Goal: Task Accomplishment & Management: Complete application form

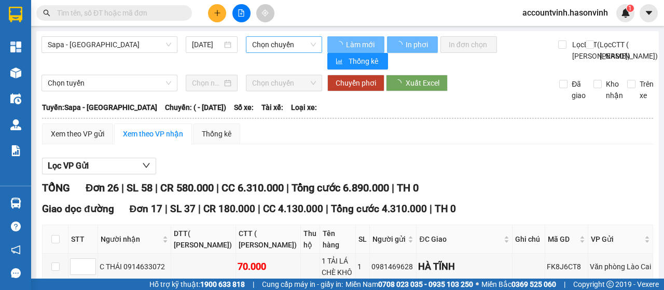
type input "[DATE]"
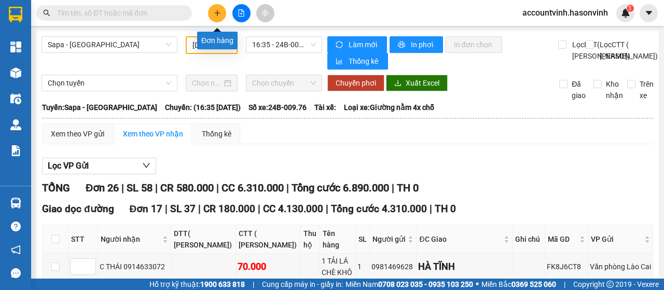
click at [216, 8] on button at bounding box center [217, 13] width 18 height 18
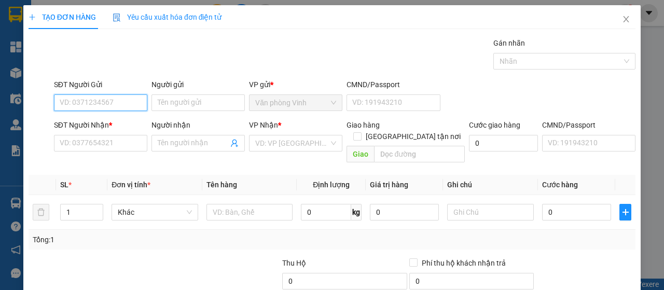
click at [122, 104] on input "SĐT Người Gửi" at bounding box center [100, 102] width 93 height 17
type input "09"
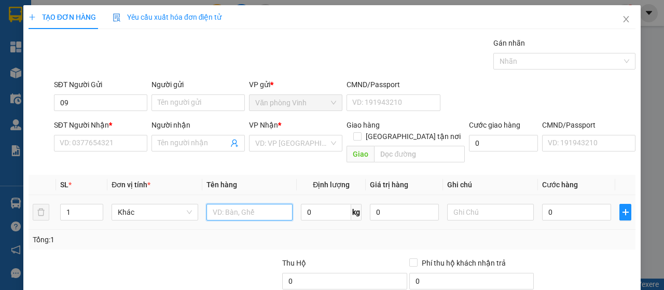
click at [240, 205] on input "text" at bounding box center [250, 212] width 87 height 17
type input "bọc đỏ"
click at [544, 204] on input "0" at bounding box center [576, 212] width 69 height 17
type input "5"
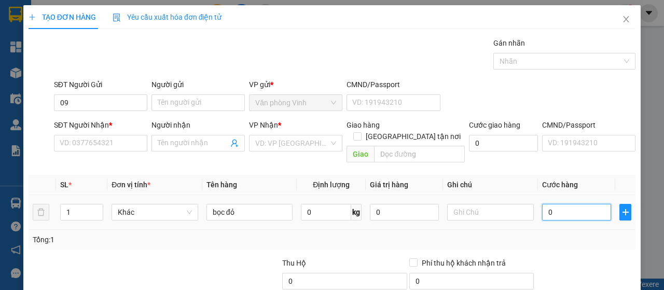
type input "5"
type input "50"
type input "500"
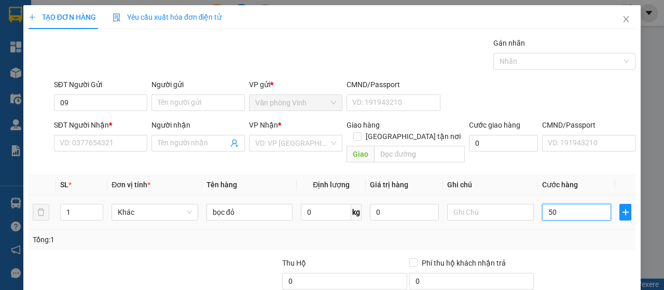
type input "500"
type input "5.000"
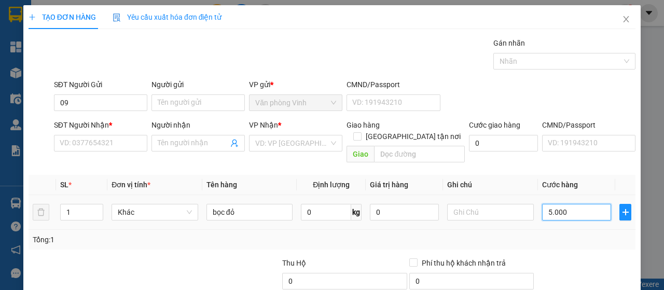
type input "50.000"
click at [324, 146] on input "search" at bounding box center [292, 143] width 74 height 16
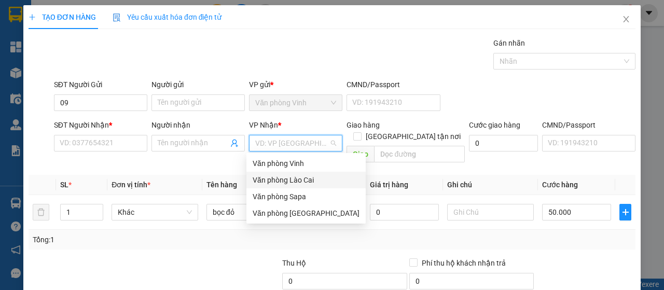
click at [310, 182] on div "Văn phòng Lào Cai" at bounding box center [306, 179] width 107 height 11
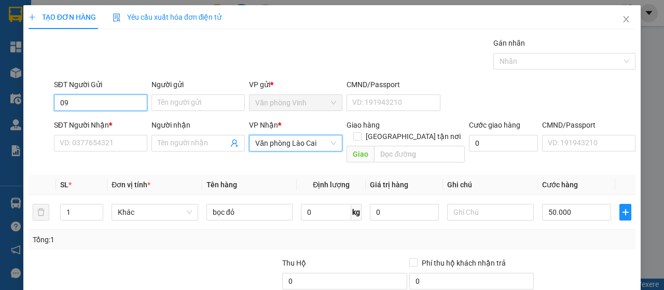
click at [87, 102] on input "09" at bounding box center [100, 102] width 93 height 17
type input "0963435563"
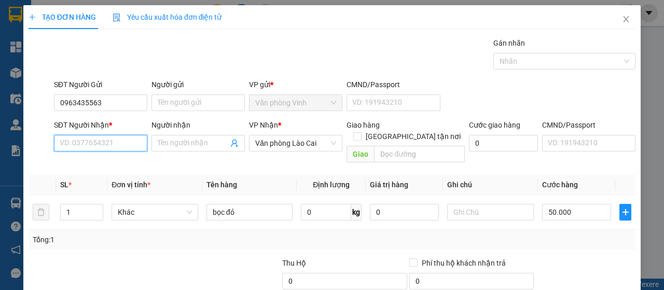
click at [112, 143] on input "SĐT Người Nhận *" at bounding box center [100, 143] width 93 height 17
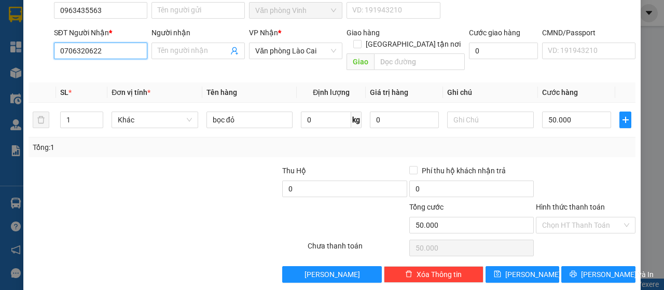
type input "0706320622"
click at [576, 203] on label "Hình thức thanh toán" at bounding box center [570, 207] width 69 height 8
click at [576, 218] on input "Hình thức thanh toán" at bounding box center [582, 226] width 80 height 16
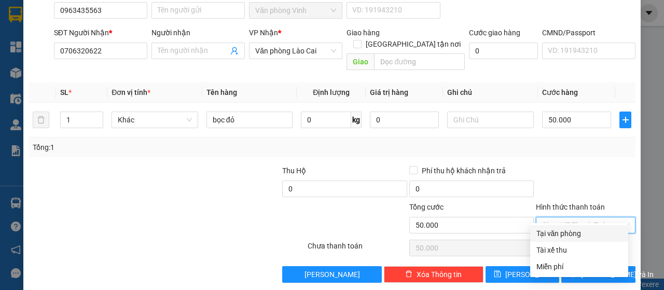
click at [575, 234] on div "Tại văn phòng" at bounding box center [580, 233] width 86 height 11
type input "0"
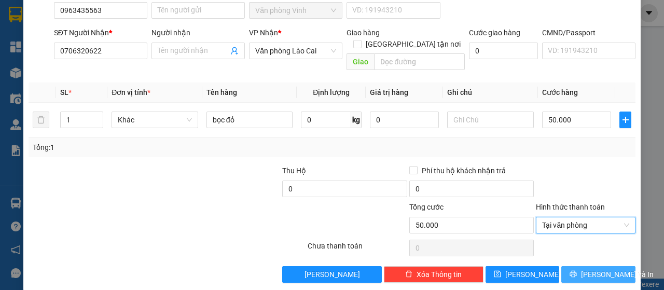
click at [602, 269] on span "[PERSON_NAME] và In" at bounding box center [617, 274] width 73 height 11
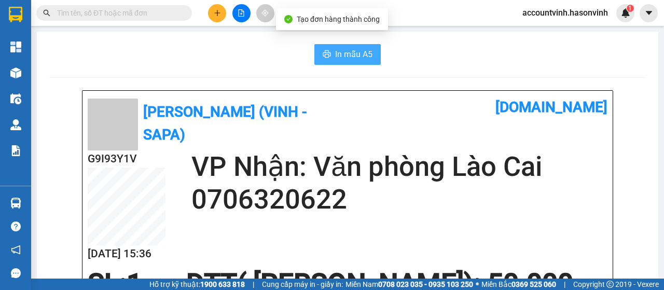
click at [348, 51] on span "In mẫu A5" at bounding box center [353, 54] width 37 height 13
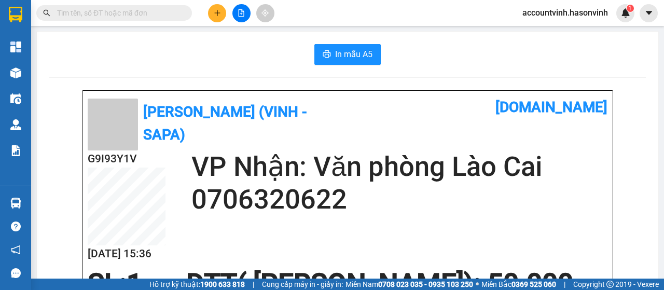
click at [248, 58] on div "In mẫu A5" at bounding box center [347, 54] width 597 height 21
click at [216, 11] on icon "plus" at bounding box center [217, 12] width 7 height 7
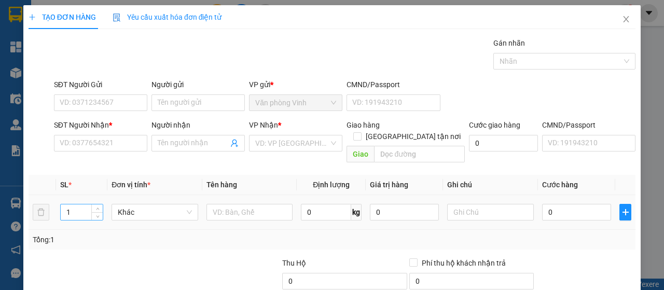
click at [81, 205] on input "1" at bounding box center [82, 213] width 43 height 16
type input "2"
click at [238, 204] on input "text" at bounding box center [250, 212] width 87 height 17
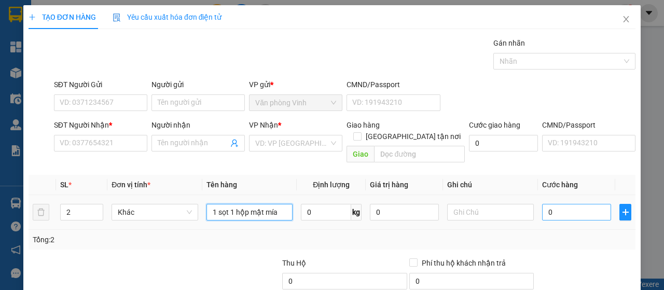
type input "1 sọt 1 hộp mật mía"
click at [545, 204] on input "0" at bounding box center [576, 212] width 69 height 17
type input "1"
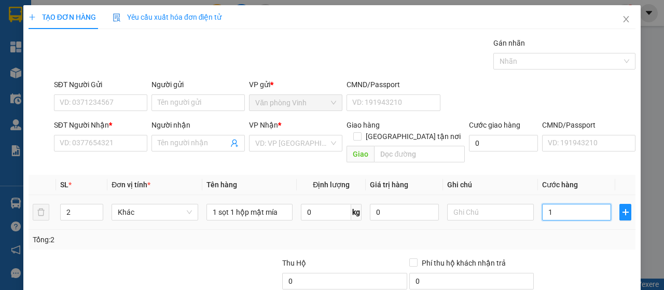
type input "12"
type input "120"
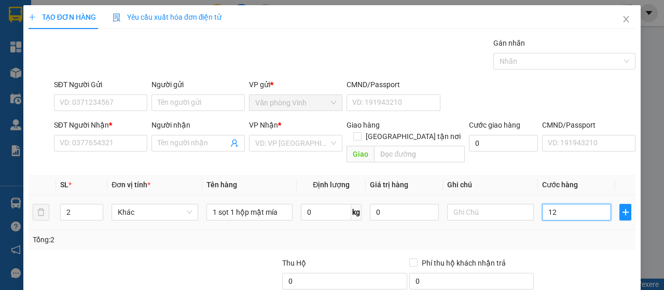
type input "120"
type input "1.200"
type input "12.000"
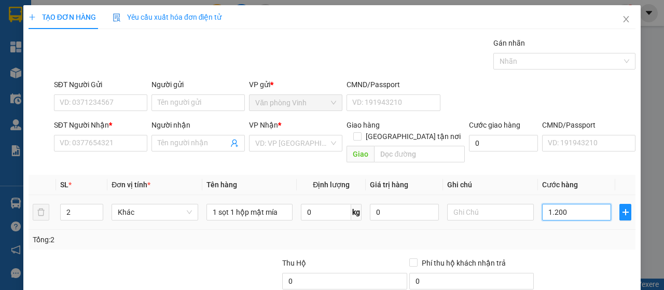
type input "12.000"
type input "120.000"
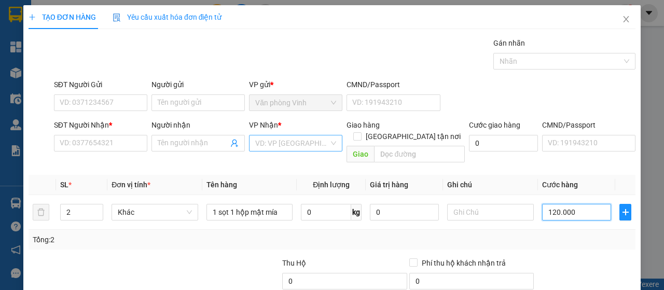
type input "120.000"
click at [277, 143] on input "search" at bounding box center [292, 143] width 74 height 16
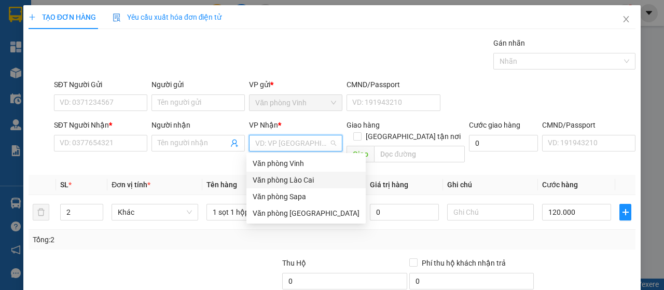
click at [296, 181] on div "Văn phòng Lào Cai" at bounding box center [306, 179] width 107 height 11
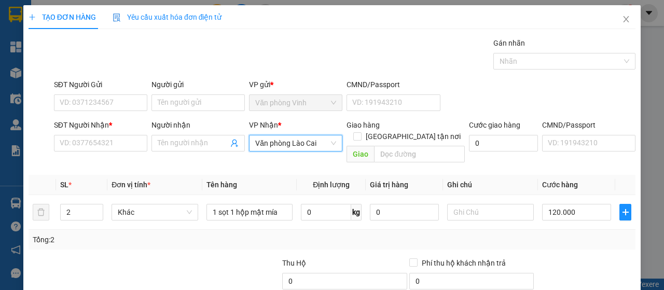
type input "0"
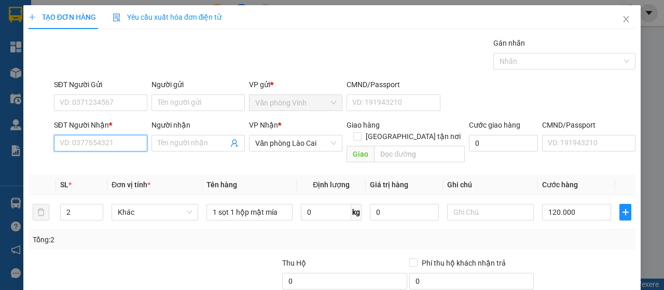
click at [113, 146] on input "SĐT Người Nhận *" at bounding box center [100, 143] width 93 height 17
type input "0977993190"
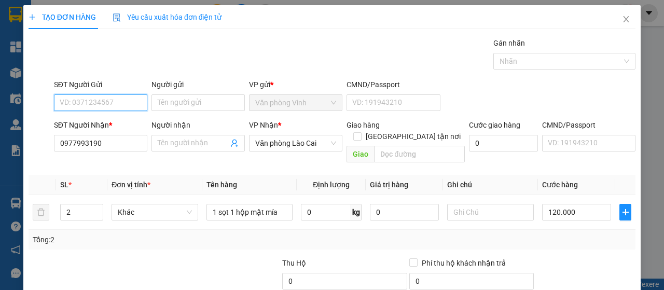
click at [131, 98] on input "SĐT Người Gửi" at bounding box center [100, 102] width 93 height 17
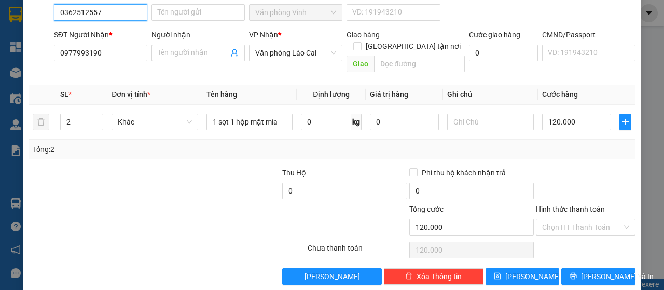
scroll to position [92, 0]
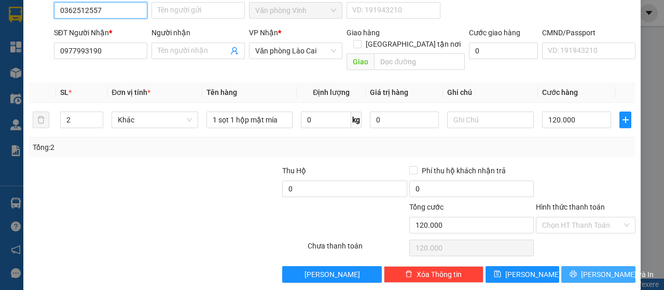
type input "0362512557"
click at [604, 269] on span "[PERSON_NAME] và In" at bounding box center [617, 274] width 73 height 11
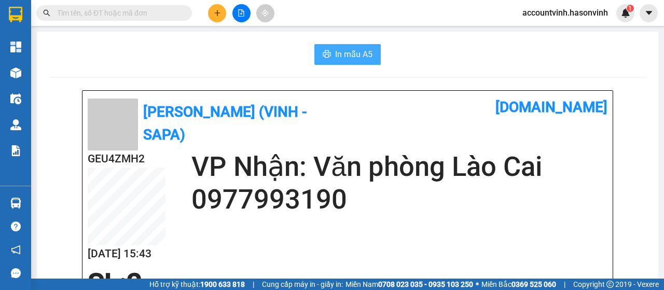
click at [350, 58] on span "In mẫu A5" at bounding box center [353, 54] width 37 height 13
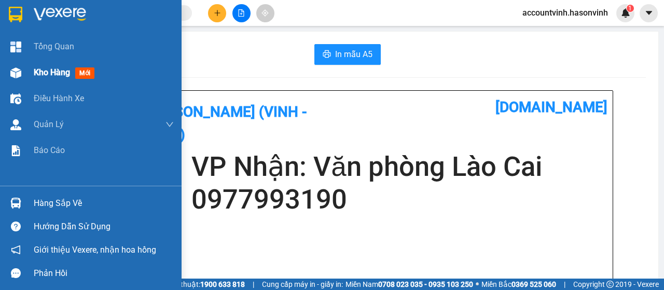
click at [13, 69] on img at bounding box center [15, 72] width 11 height 11
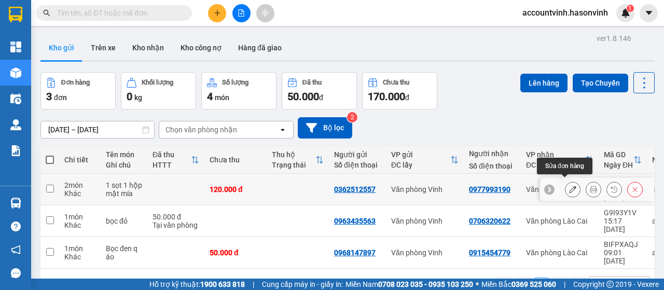
click at [569, 186] on icon at bounding box center [572, 189] width 7 height 7
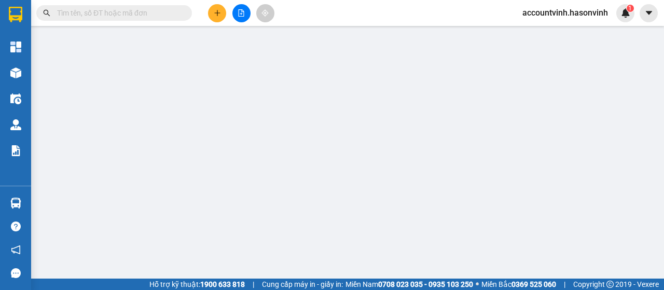
type input "0362512557"
type input "0977993190"
type input "0"
type input "120.000"
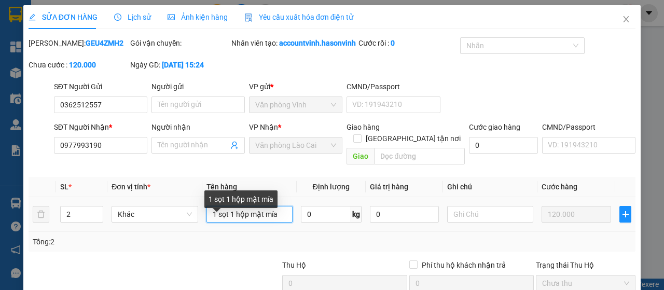
click at [280, 223] on input "1 sọt 1 hộp mật mía" at bounding box center [250, 214] width 86 height 17
type input "1 sọt liền bọc mất mía"
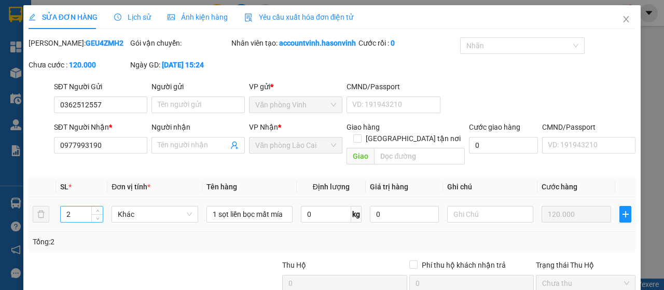
click at [73, 222] on input "2" at bounding box center [82, 215] width 43 height 16
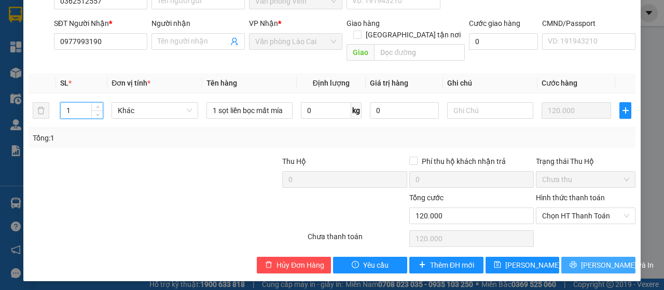
scroll to position [118, 0]
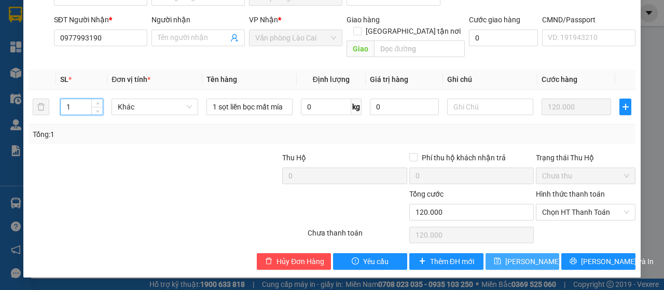
type input "1"
click at [512, 260] on span "Lưu thay đổi" at bounding box center [547, 261] width 83 height 11
